Goal: Task Accomplishment & Management: Manage account settings

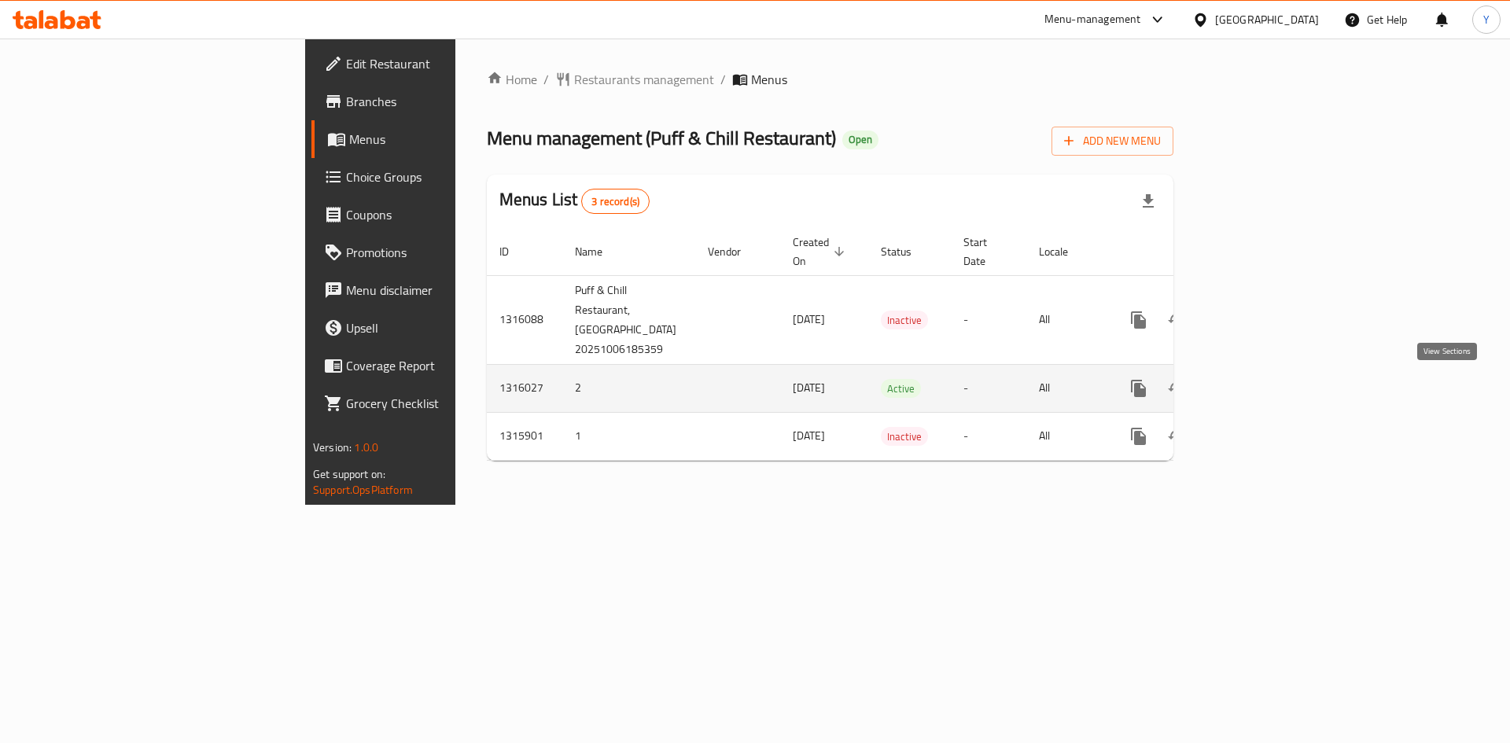
click at [1271, 392] on link "enhanced table" at bounding box center [1252, 389] width 38 height 38
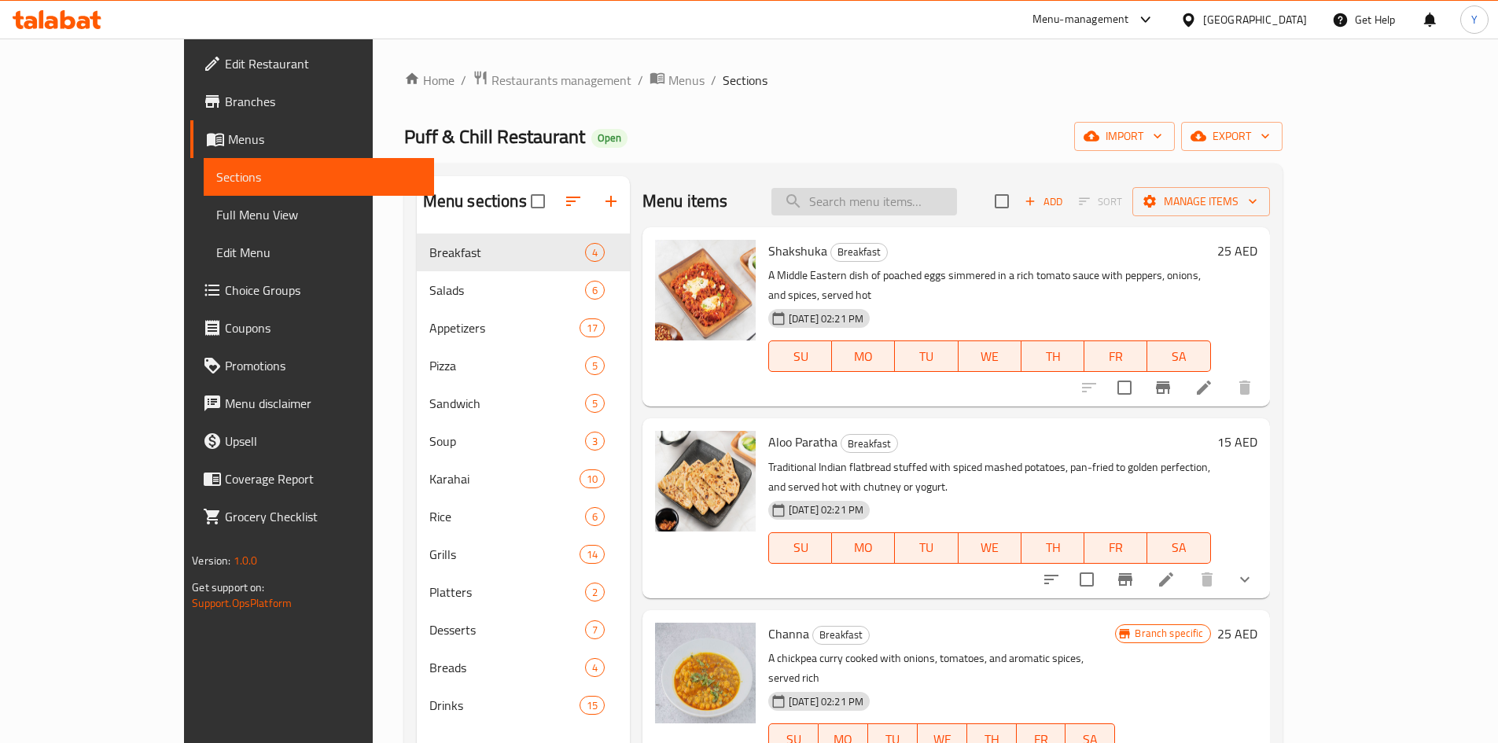
click at [926, 197] on input "search" at bounding box center [865, 202] width 186 height 28
paste input "Lamb Shinwari Karahi"
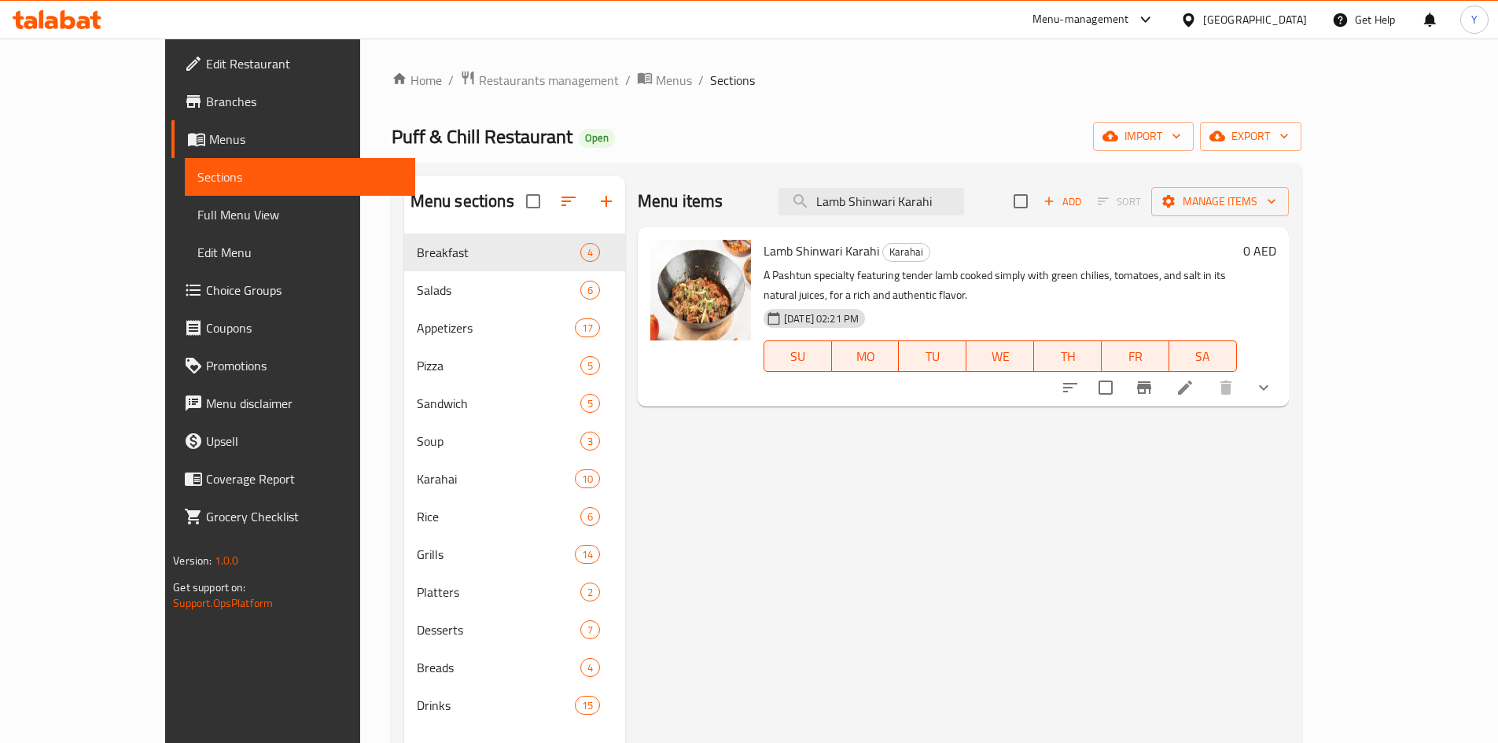
type input "Lamb Shinwari Karahi"
click at [1207, 374] on li at bounding box center [1185, 388] width 44 height 28
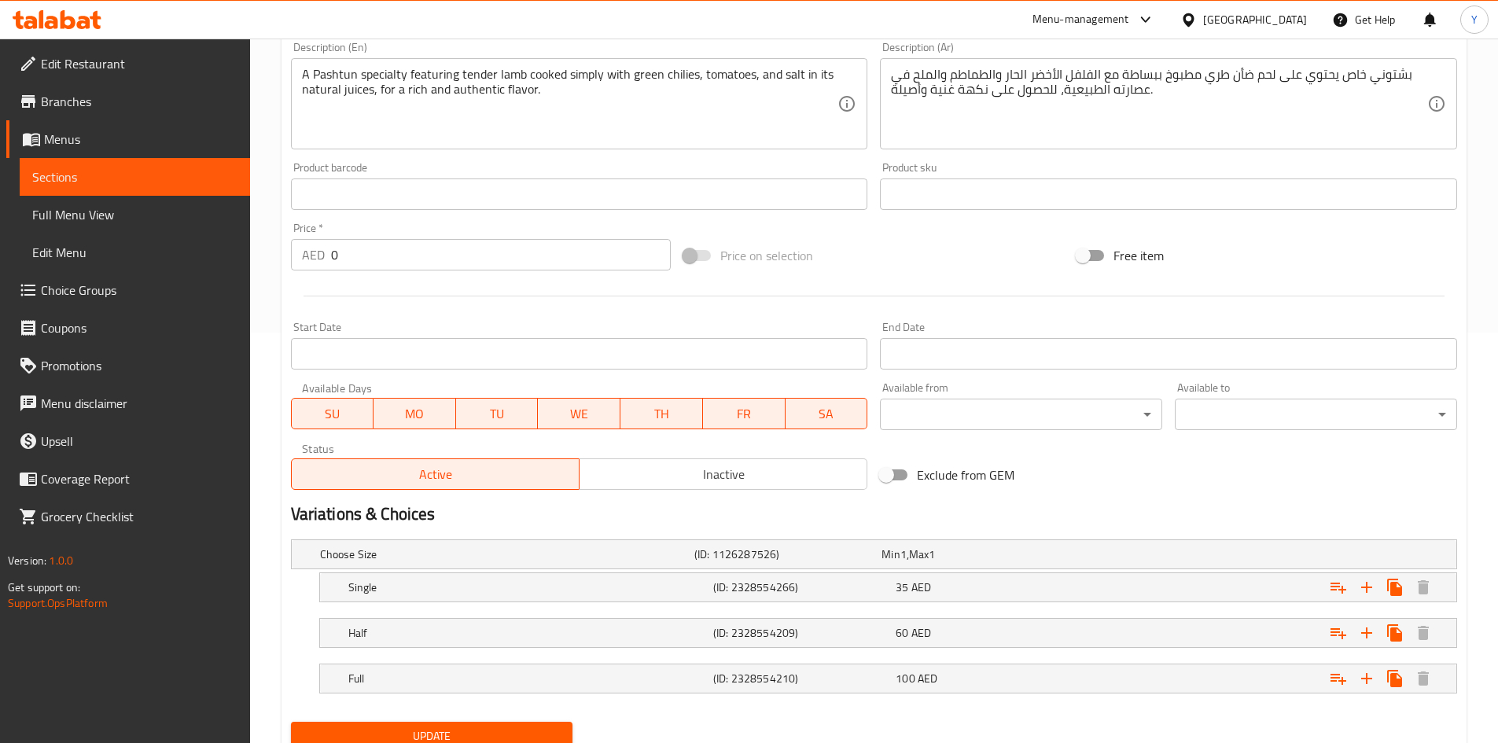
scroll to position [472, 0]
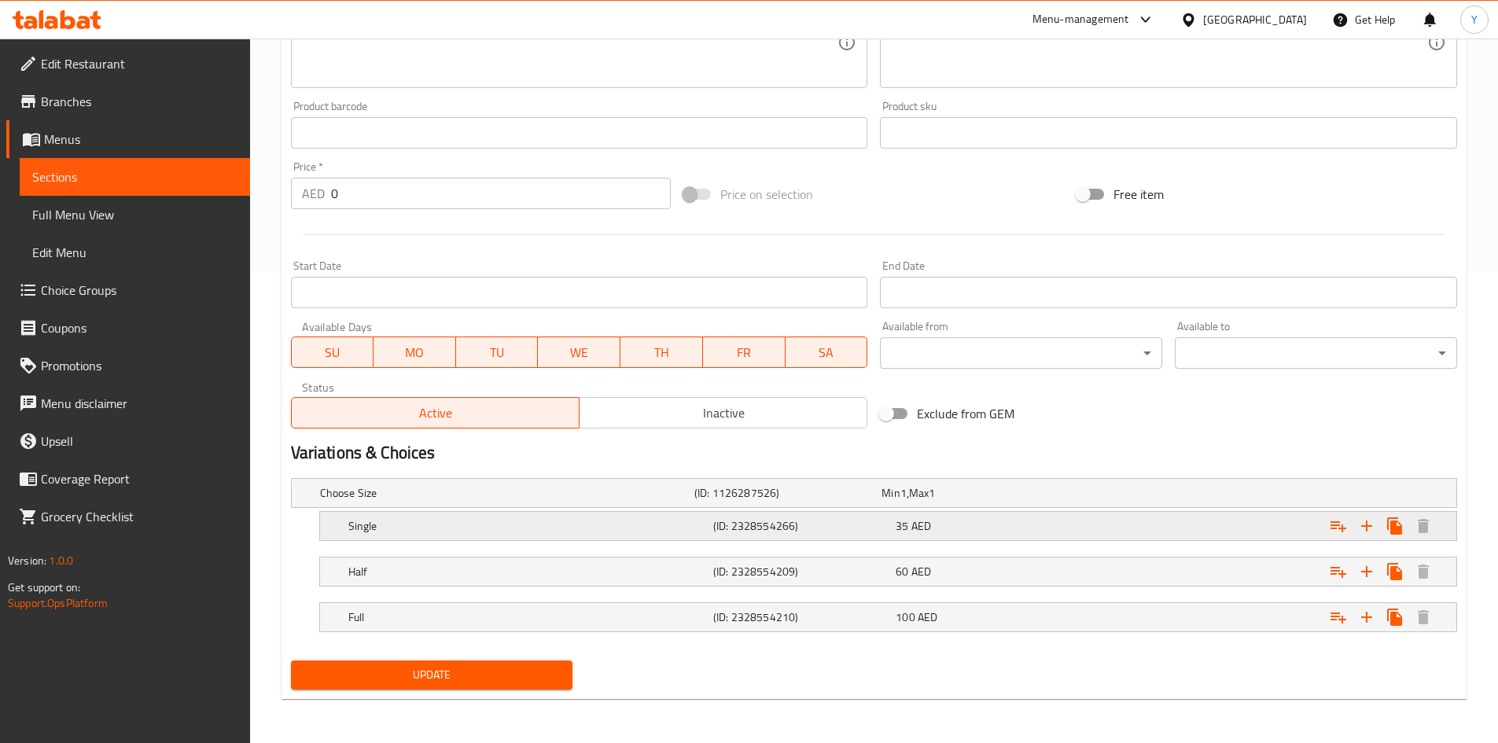
click at [815, 513] on div "Single (ID: 2328554266) 35 AED" at bounding box center [893, 526] width 1096 height 35
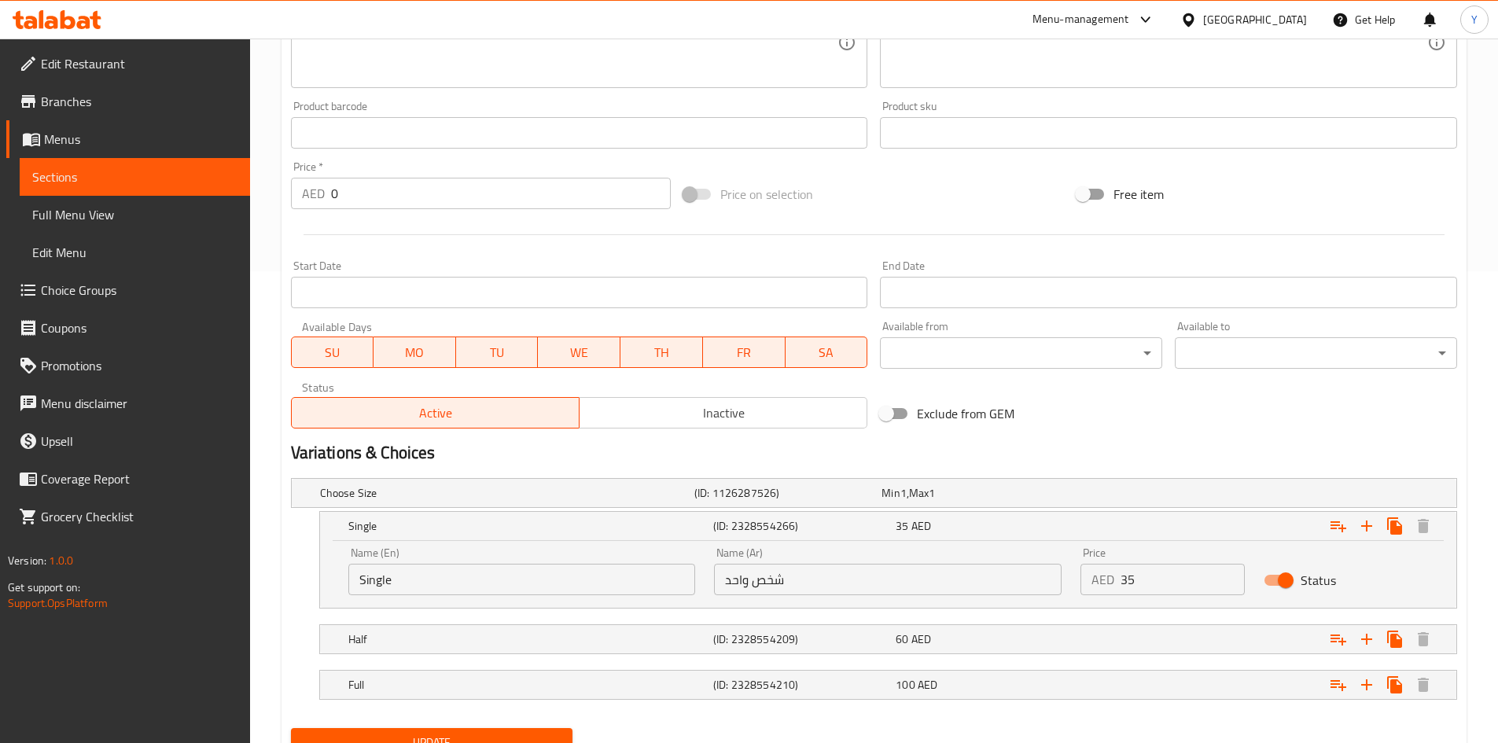
click at [827, 581] on input "شخص واحد" at bounding box center [888, 579] width 348 height 31
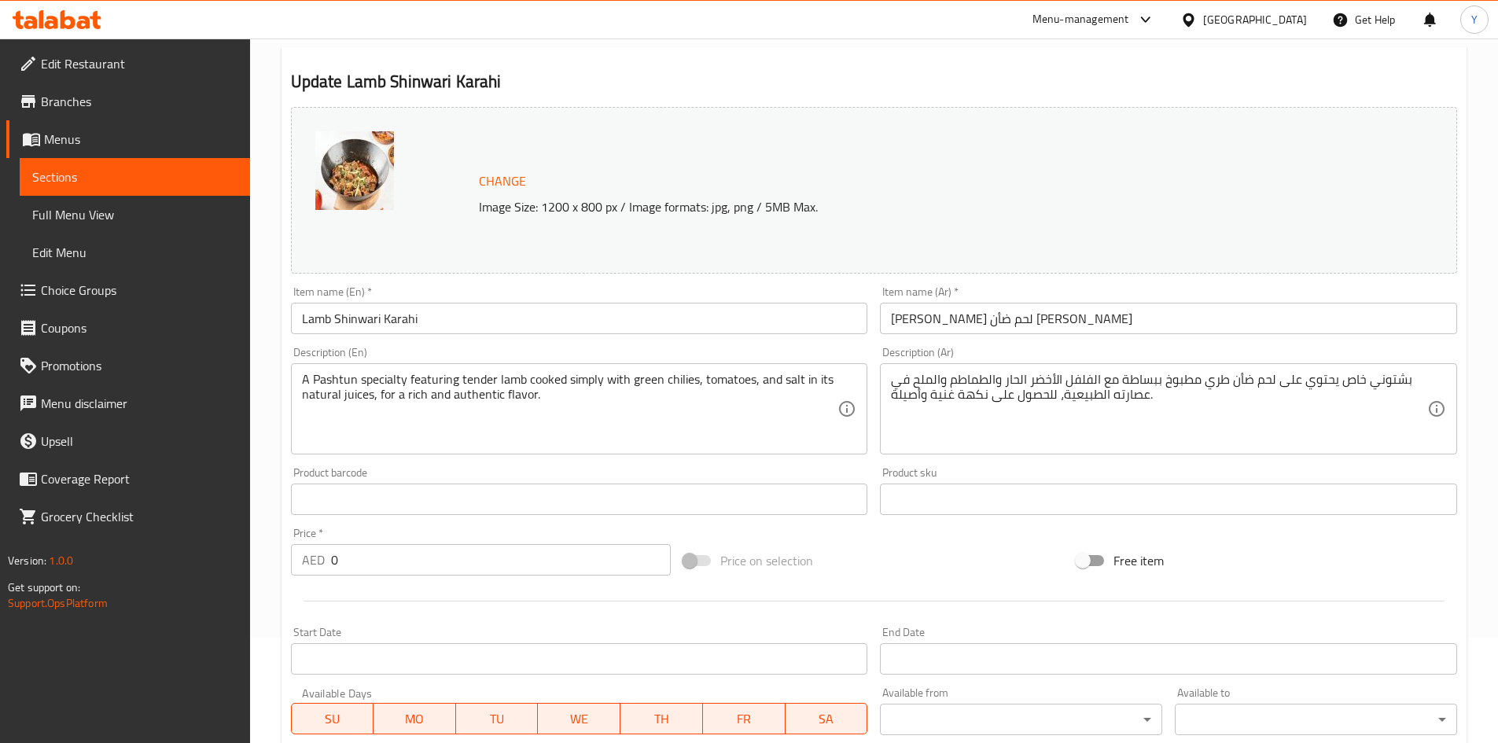
scroll to position [79, 0]
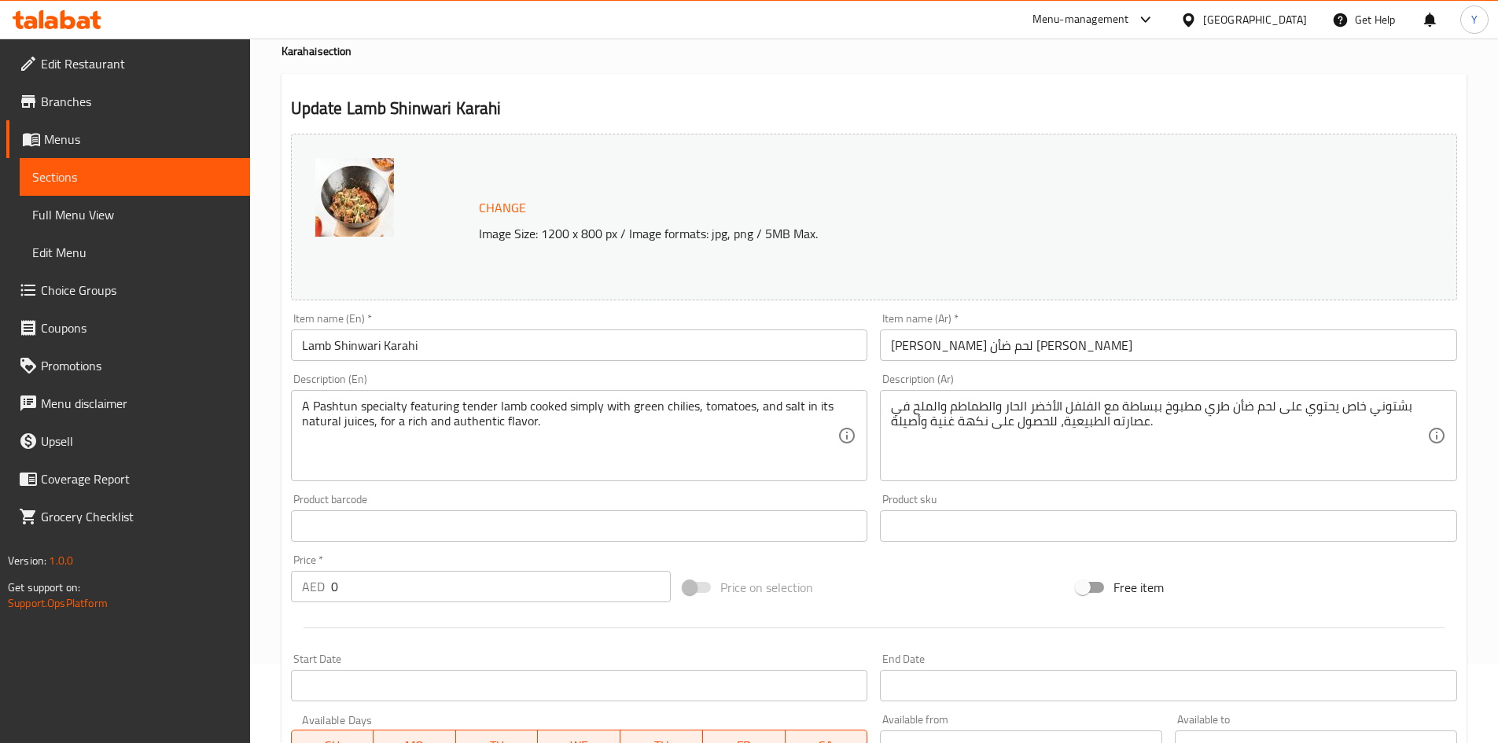
type input "سينجل"
click at [365, 352] on input "Lamb Shinwari Karahi" at bounding box center [579, 345] width 577 height 31
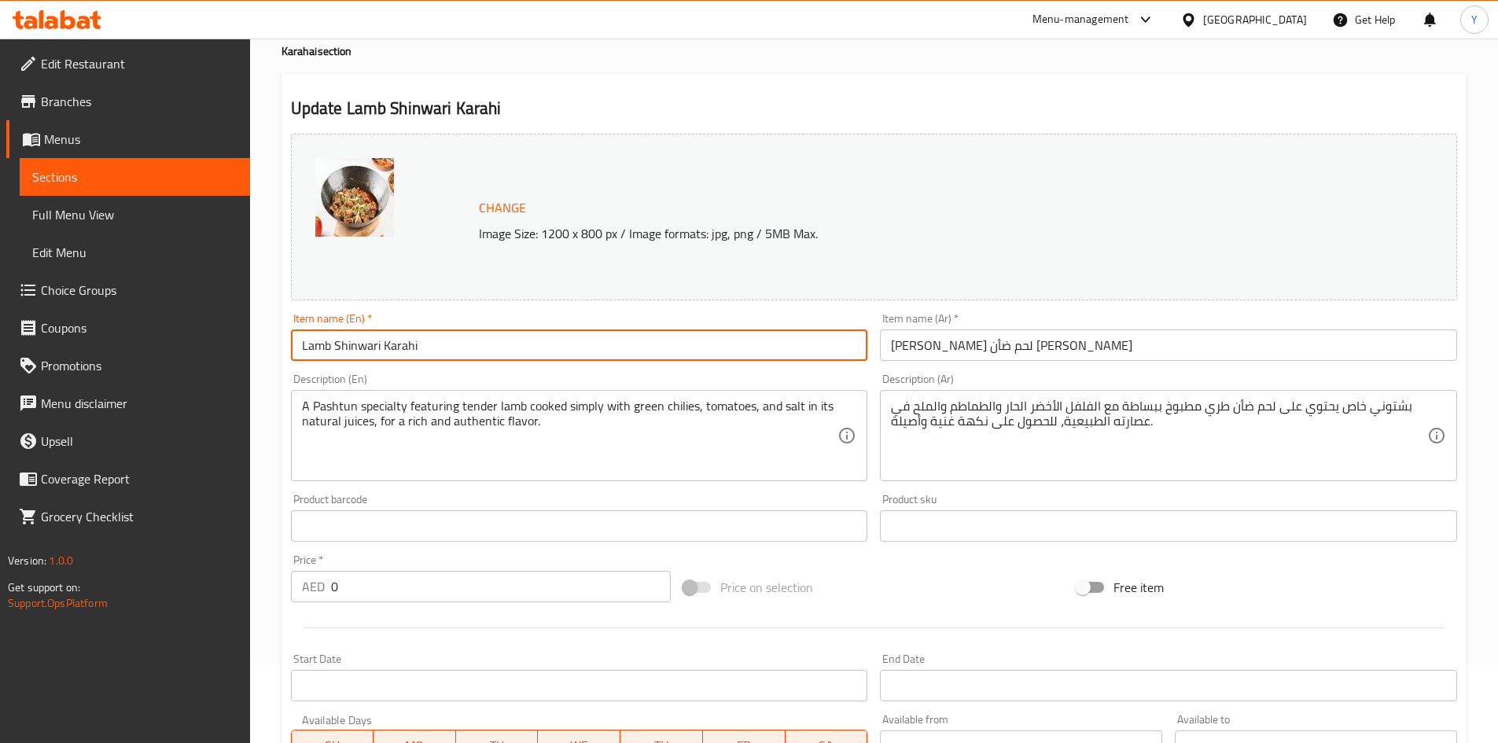
click at [365, 352] on input "Lamb Shinwari Karahi" at bounding box center [579, 345] width 577 height 31
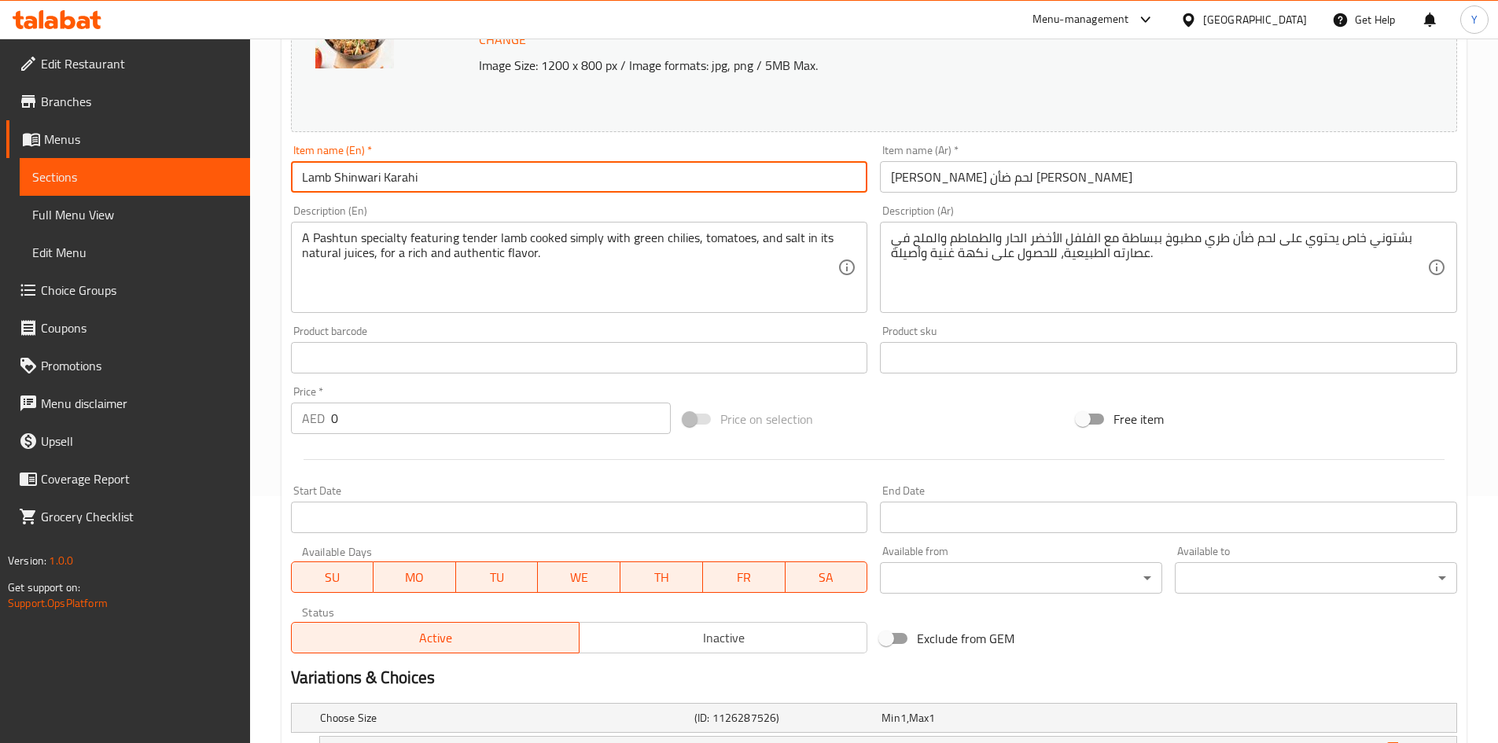
scroll to position [540, 0]
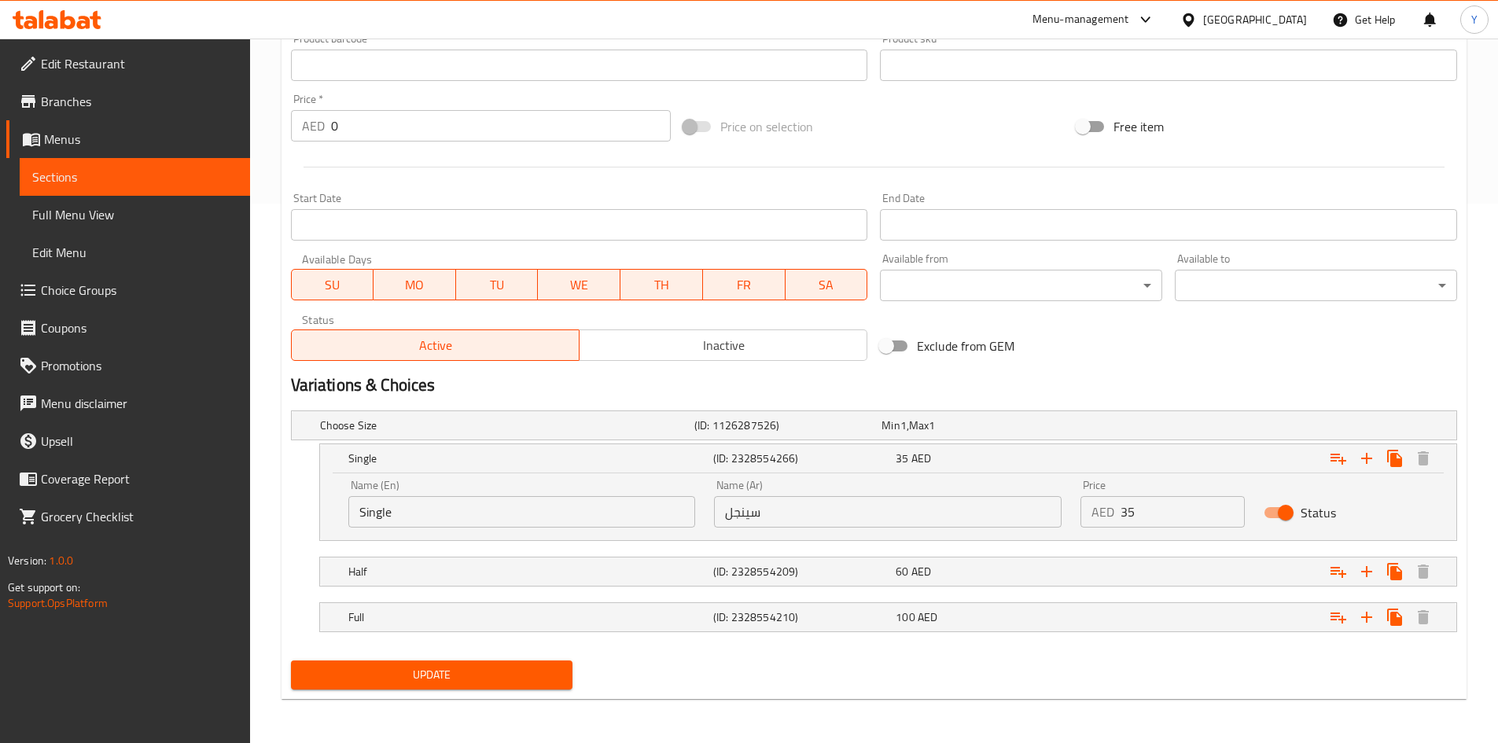
click at [383, 672] on span "Update" at bounding box center [432, 675] width 257 height 20
click at [138, 208] on span "Full Menu View" at bounding box center [134, 214] width 205 height 19
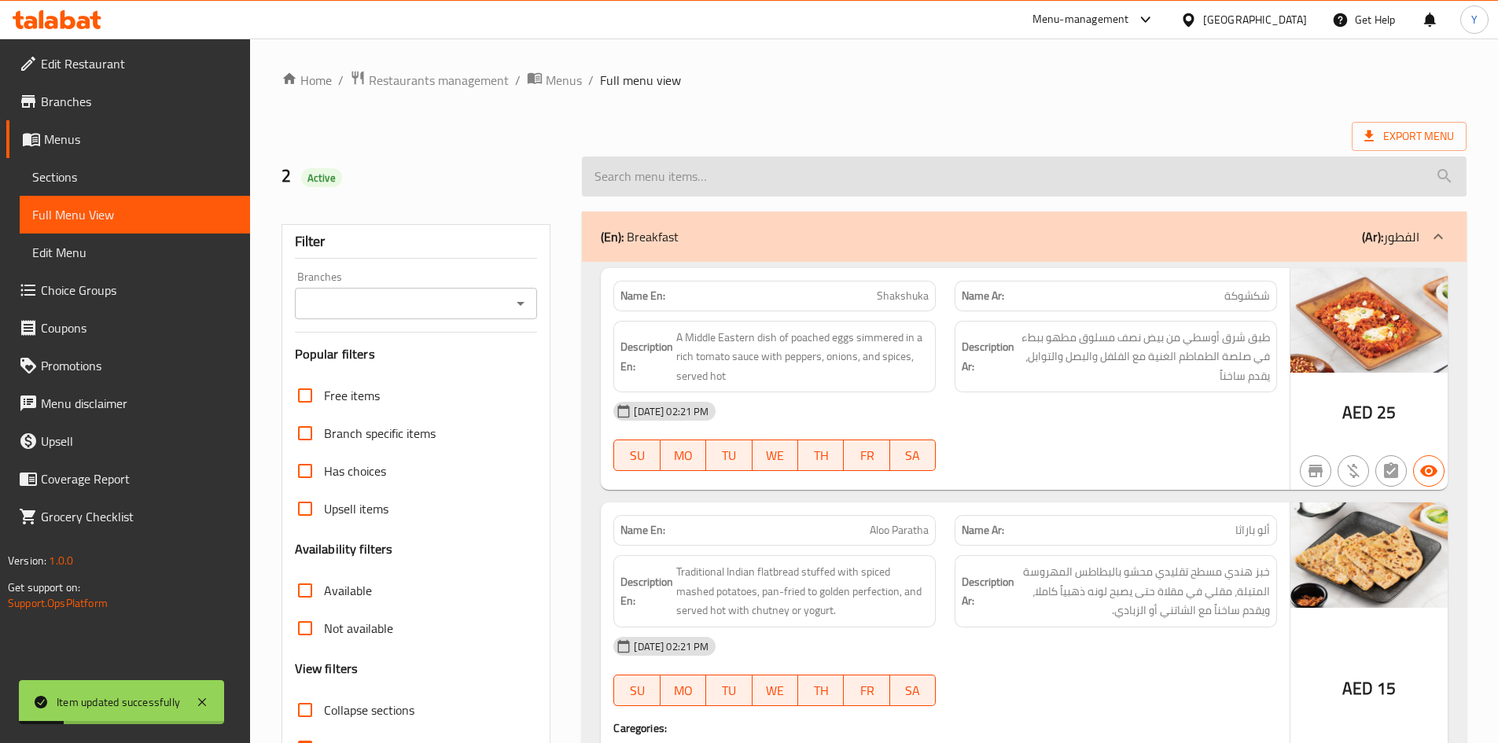
click at [783, 186] on input "search" at bounding box center [1024, 177] width 885 height 40
paste input "Lamb Shinwari Karahi"
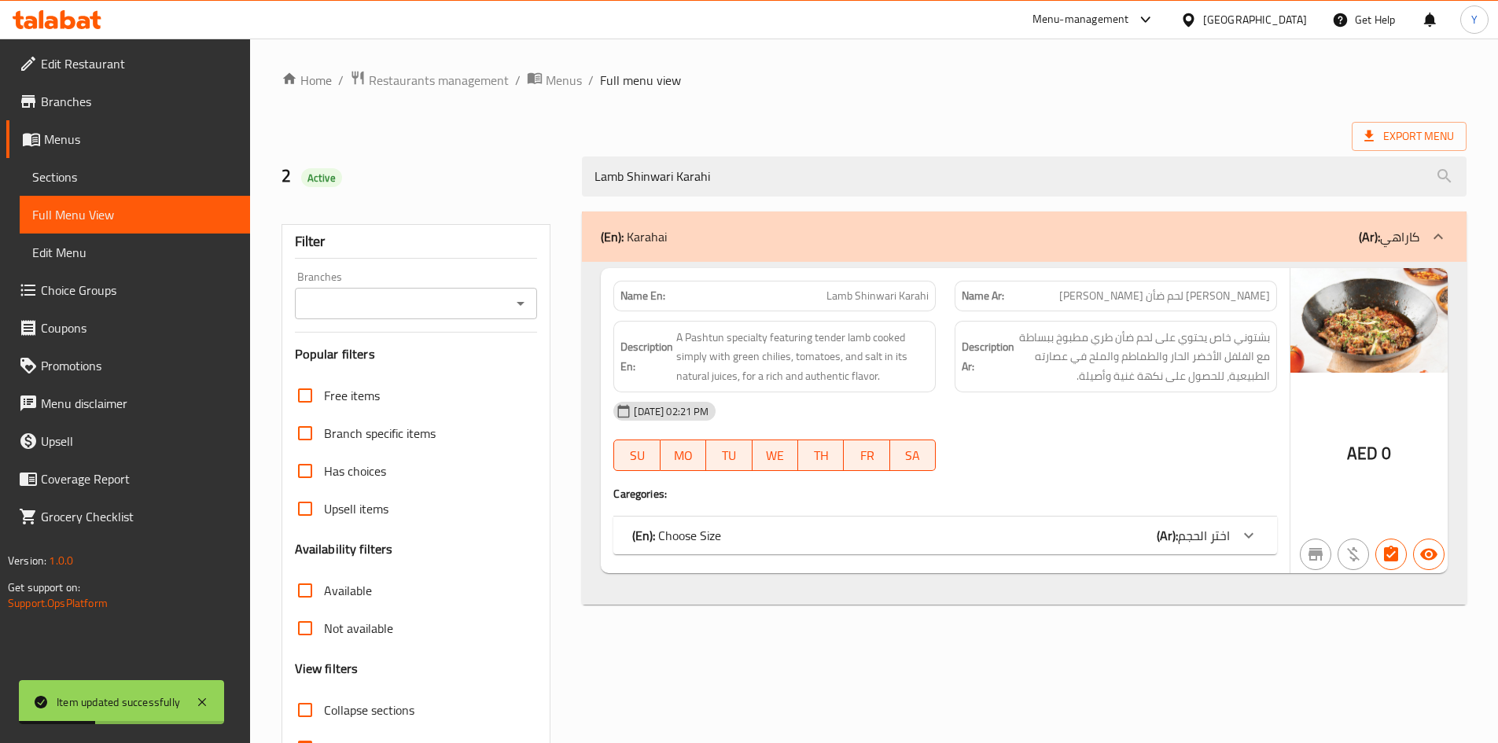
type input "Lamb Shinwari Karahi"
click at [1217, 529] on span "اختر الحجم" at bounding box center [1204, 536] width 52 height 24
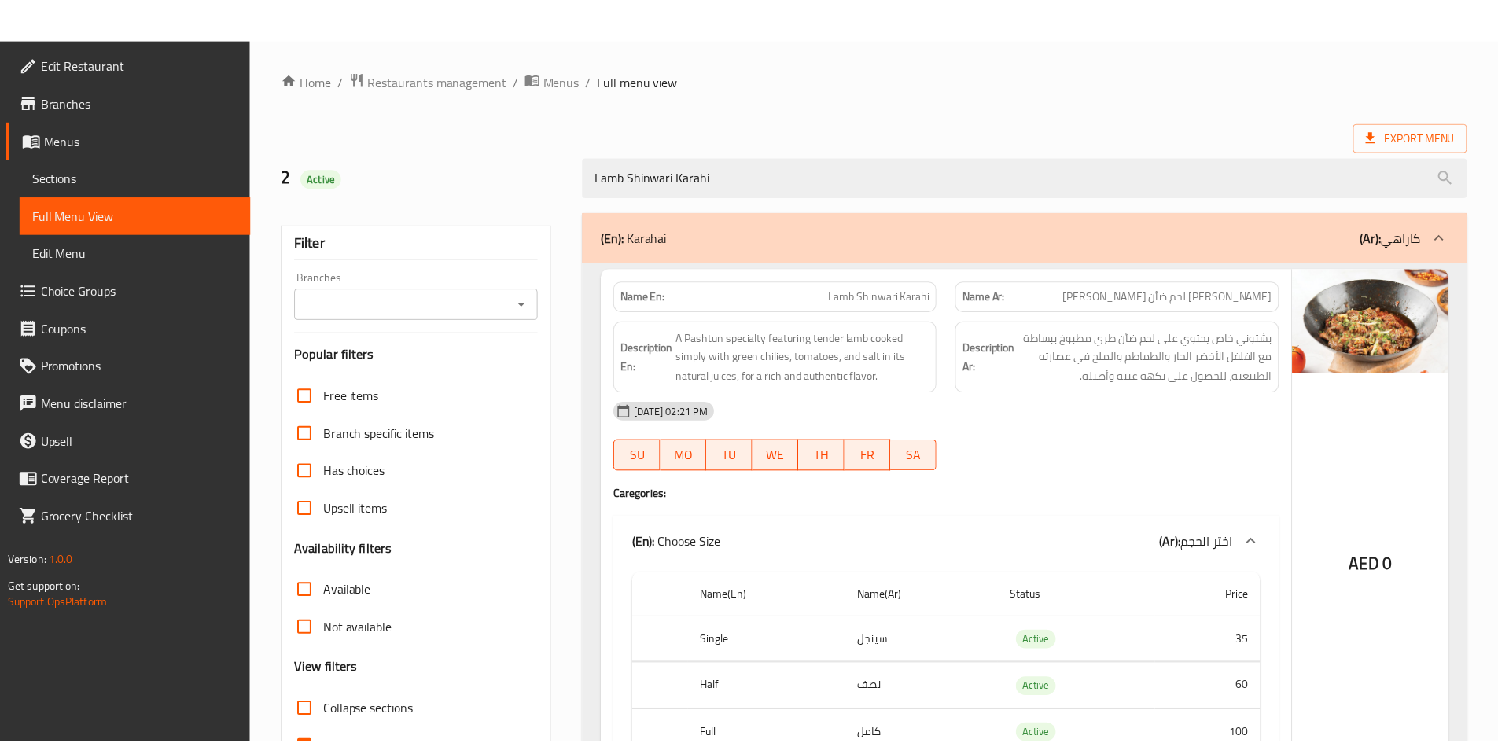
scroll to position [116, 0]
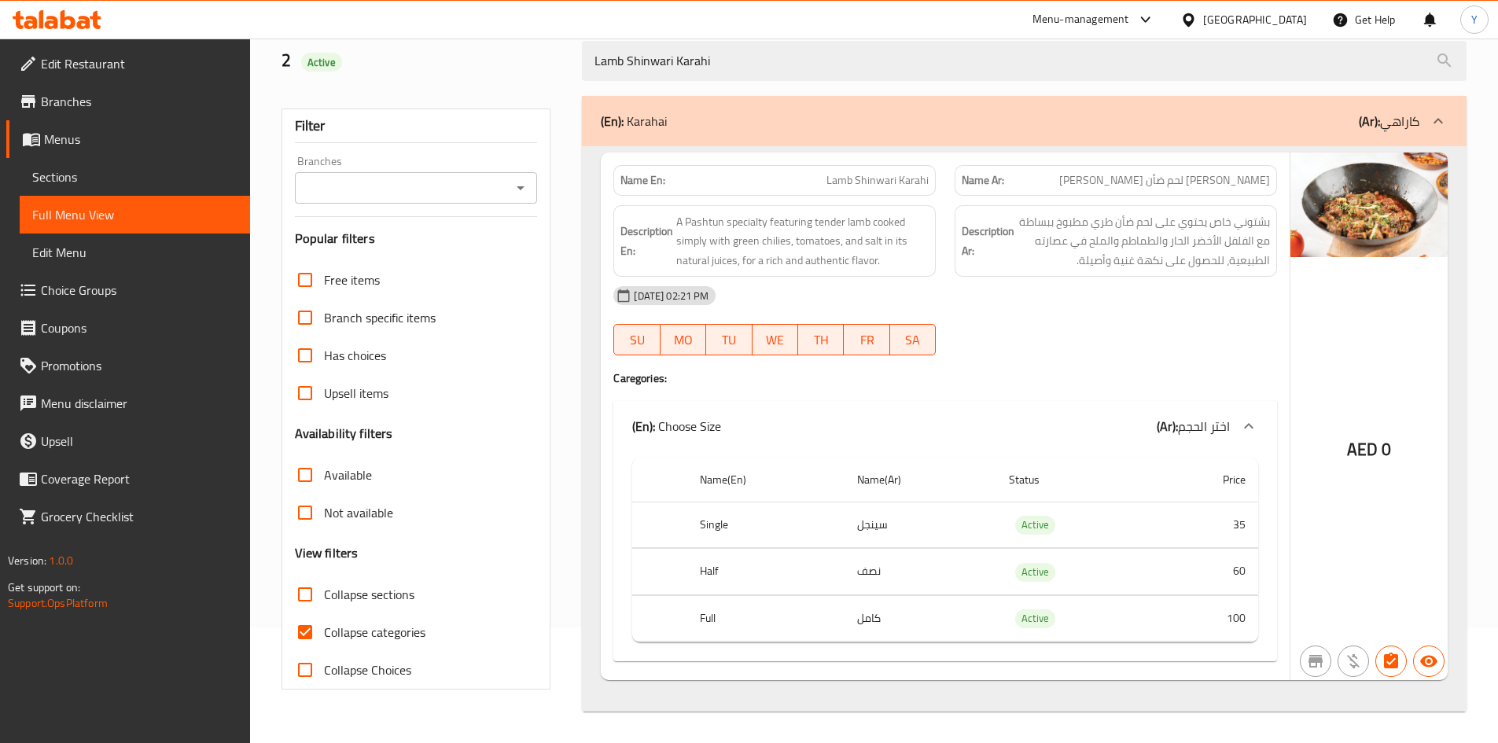
click at [1221, 28] on div "[GEOGRAPHIC_DATA]" at bounding box center [1255, 19] width 104 height 17
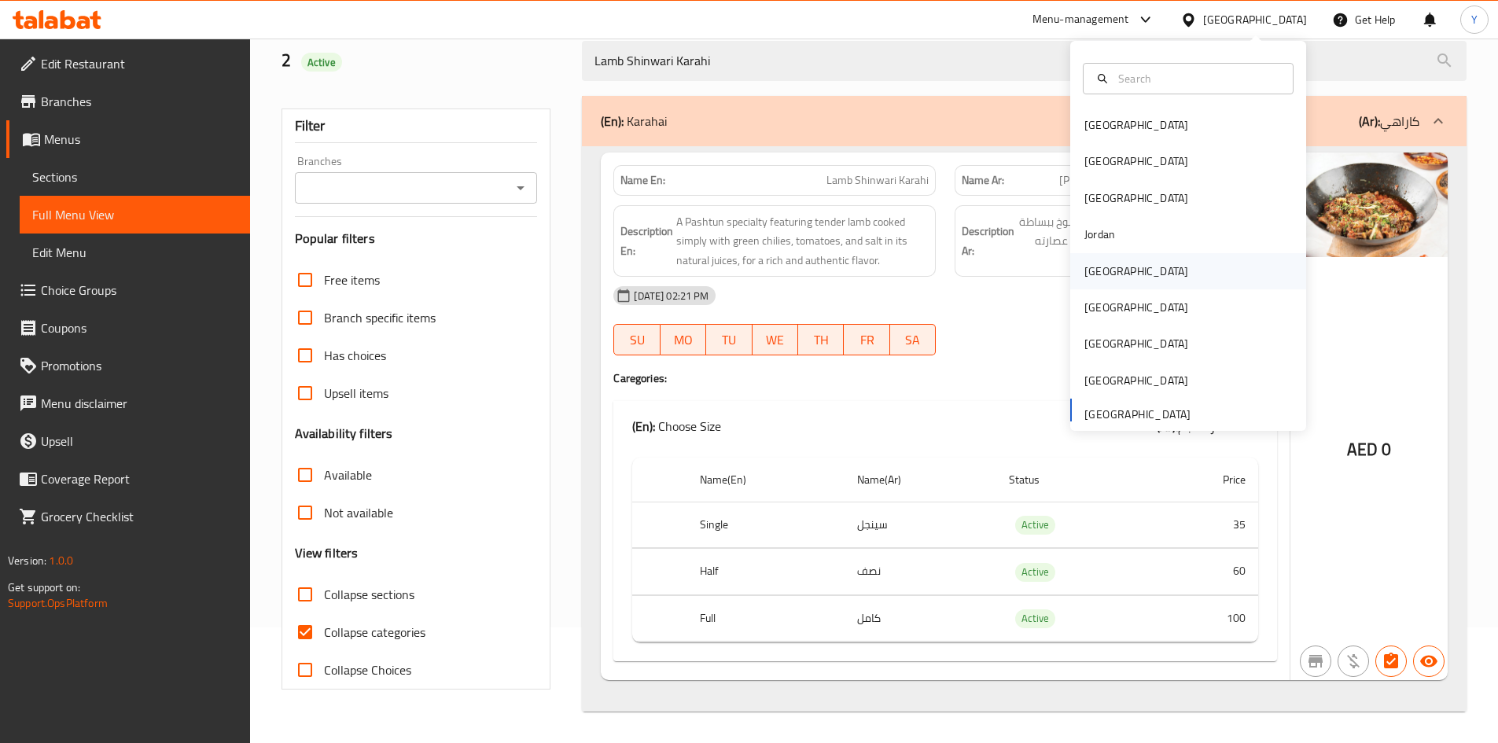
click at [1111, 278] on div "[GEOGRAPHIC_DATA]" at bounding box center [1136, 271] width 129 height 36
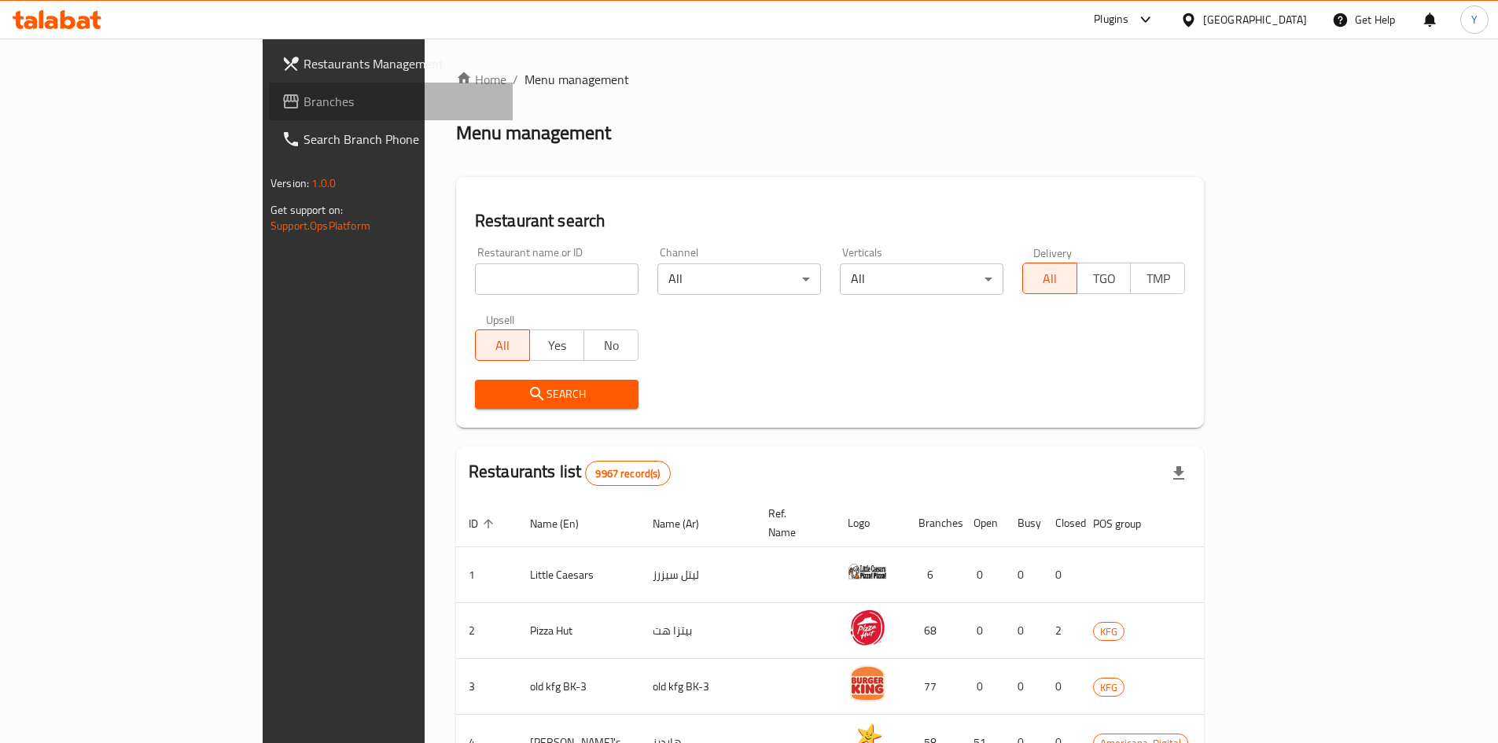
click at [304, 99] on span "Branches" at bounding box center [402, 101] width 197 height 19
